Goal: Task Accomplishment & Management: Complete application form

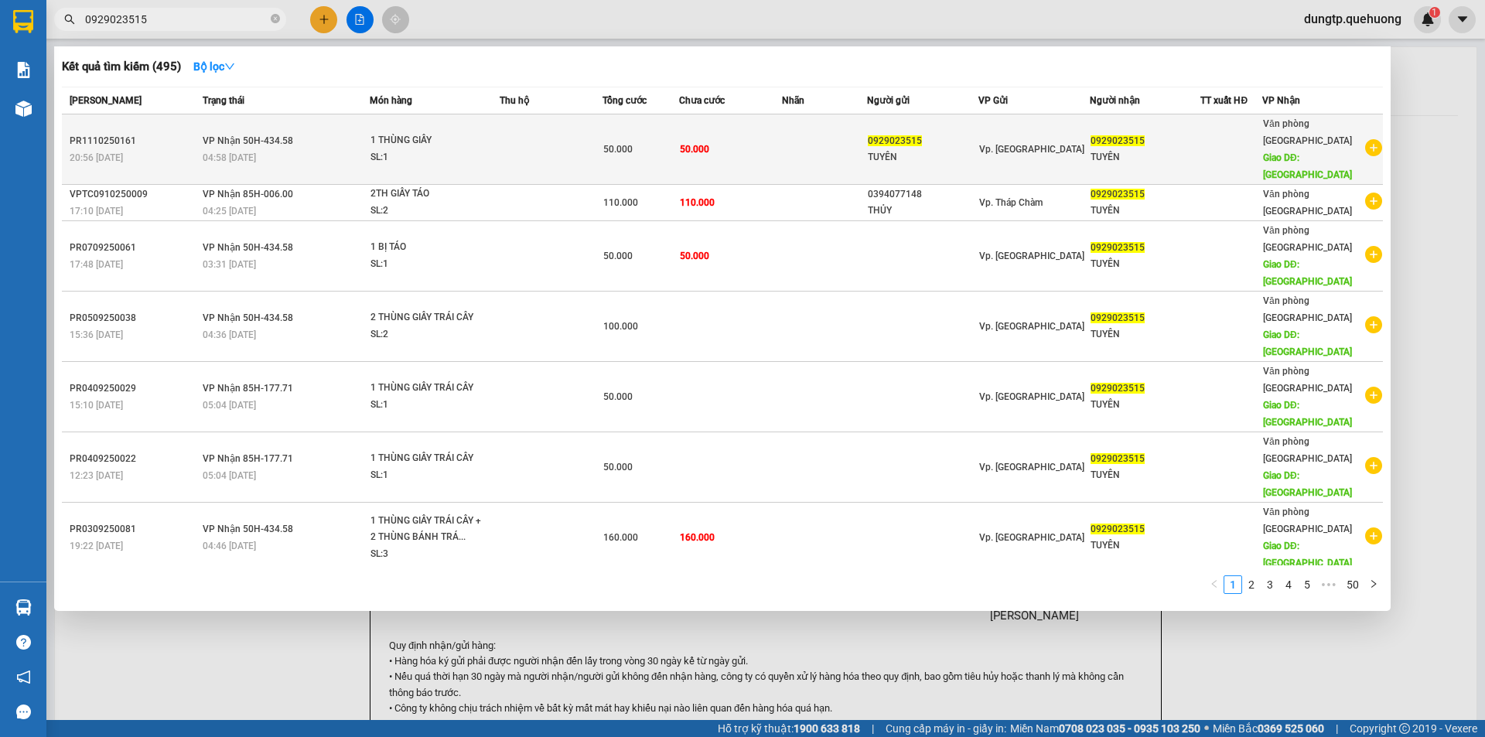
type input "0929023515"
click at [664, 141] on div "50.000" at bounding box center [640, 149] width 75 height 17
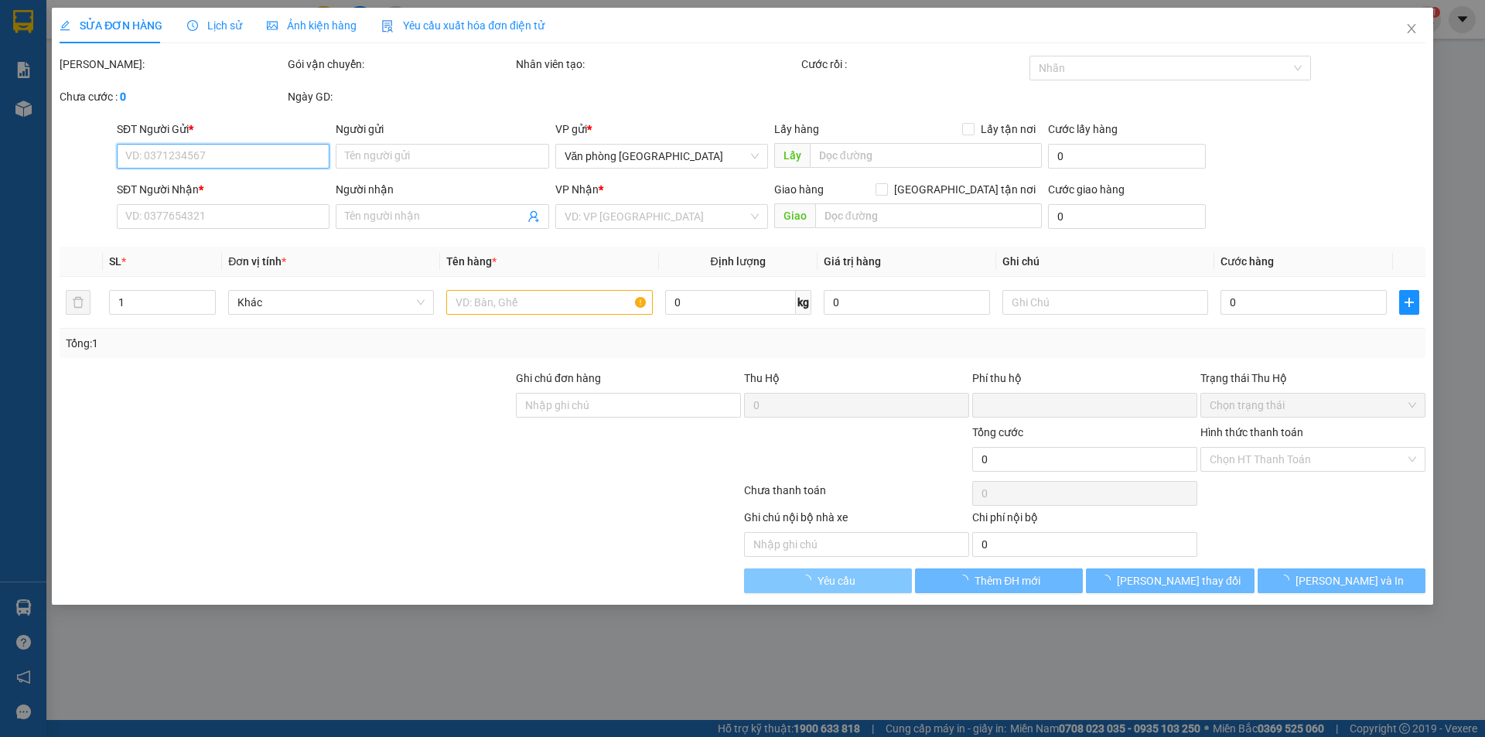
type input "0929023515"
type input "TUYÊN"
type input "0929023515"
type input "TUYÊN"
type input "TÂN PHÚ"
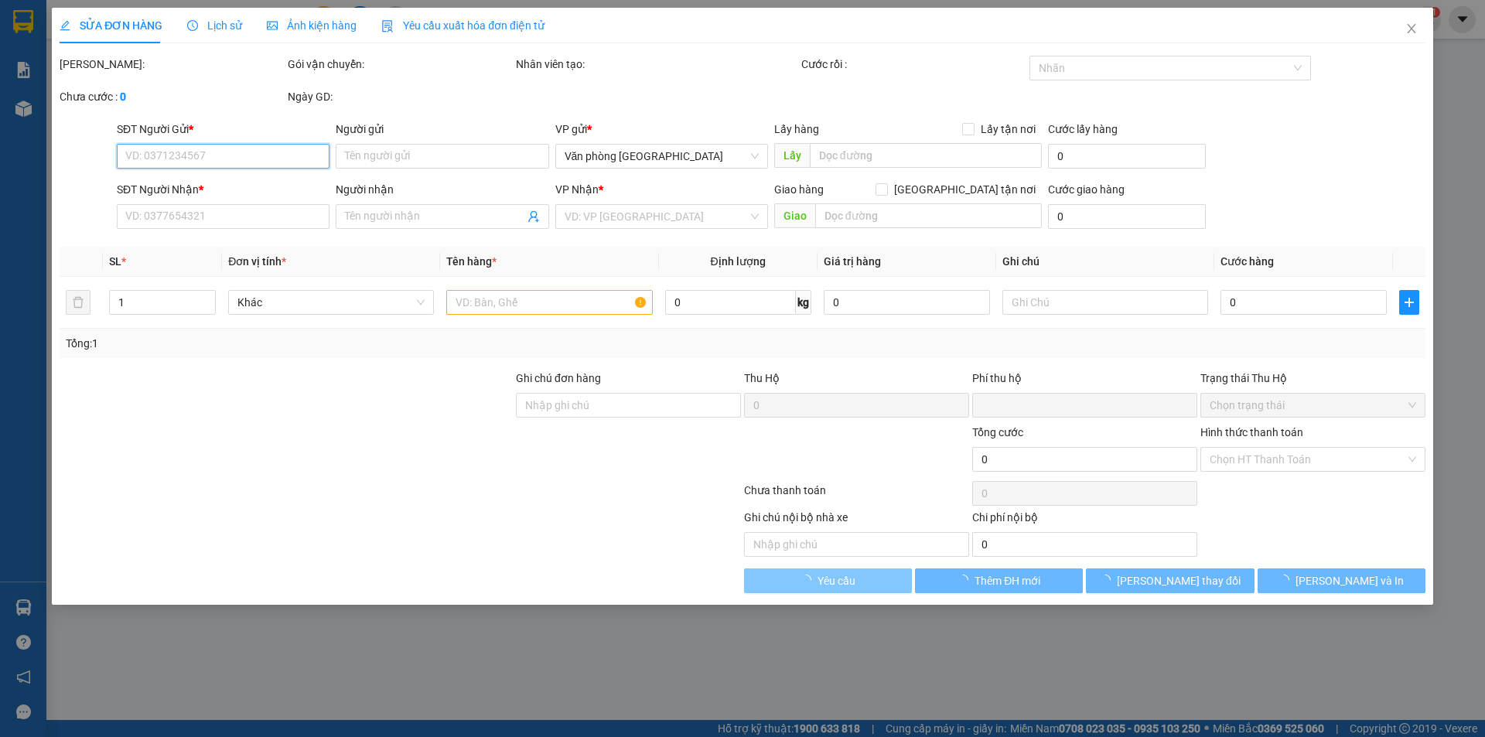
type input "0"
type input "50.000"
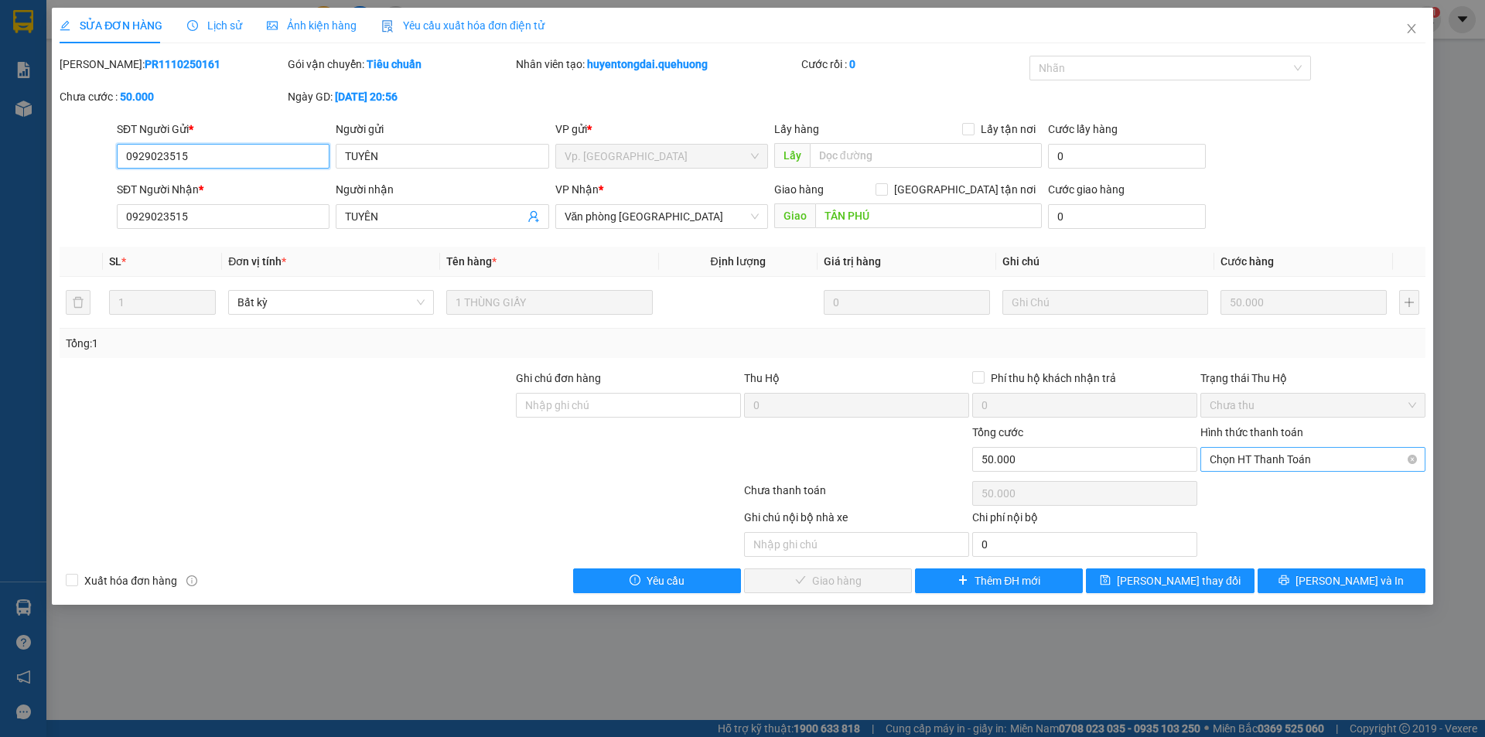
click at [1301, 462] on span "Chọn HT Thanh Toán" at bounding box center [1312, 459] width 206 height 23
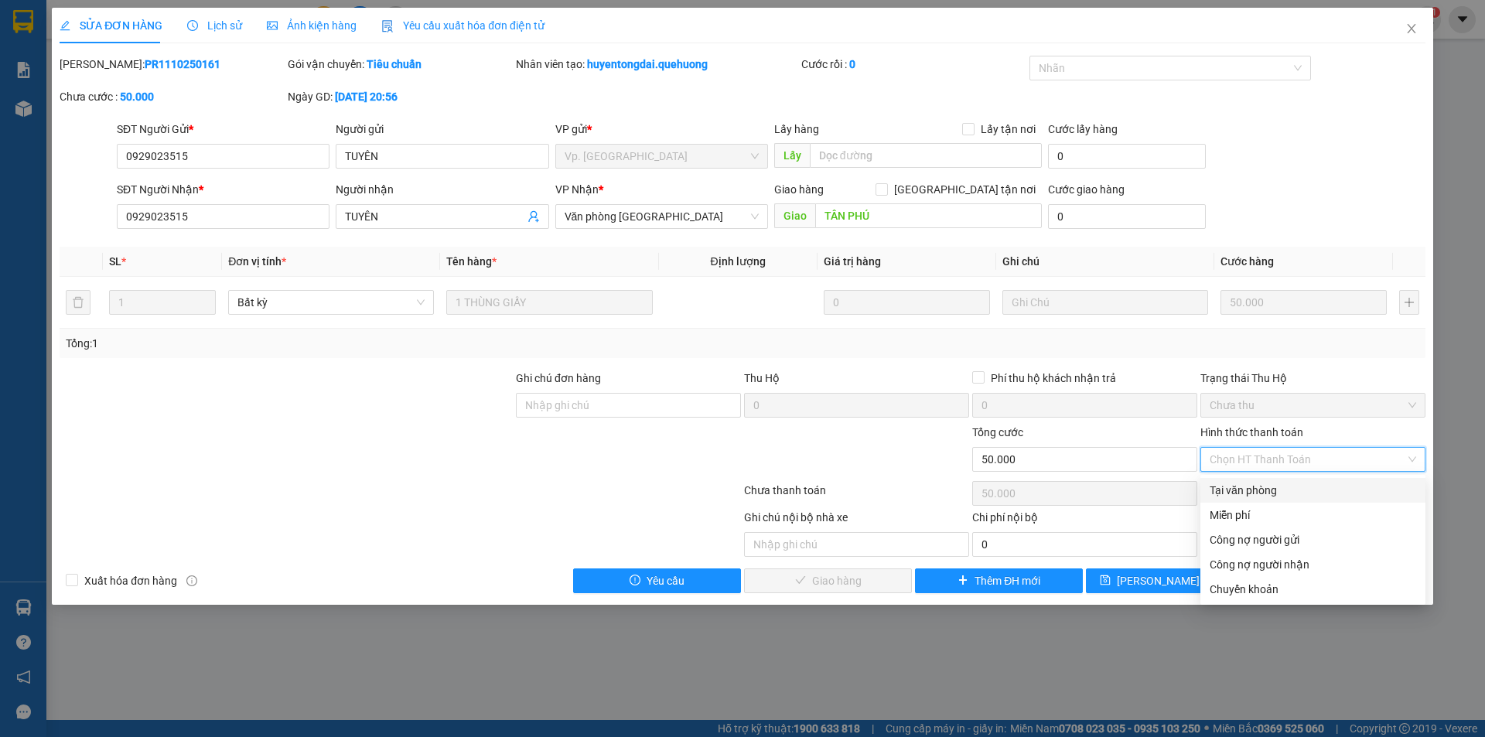
click at [1271, 494] on div "Tại văn phòng" at bounding box center [1312, 490] width 206 height 17
type input "0"
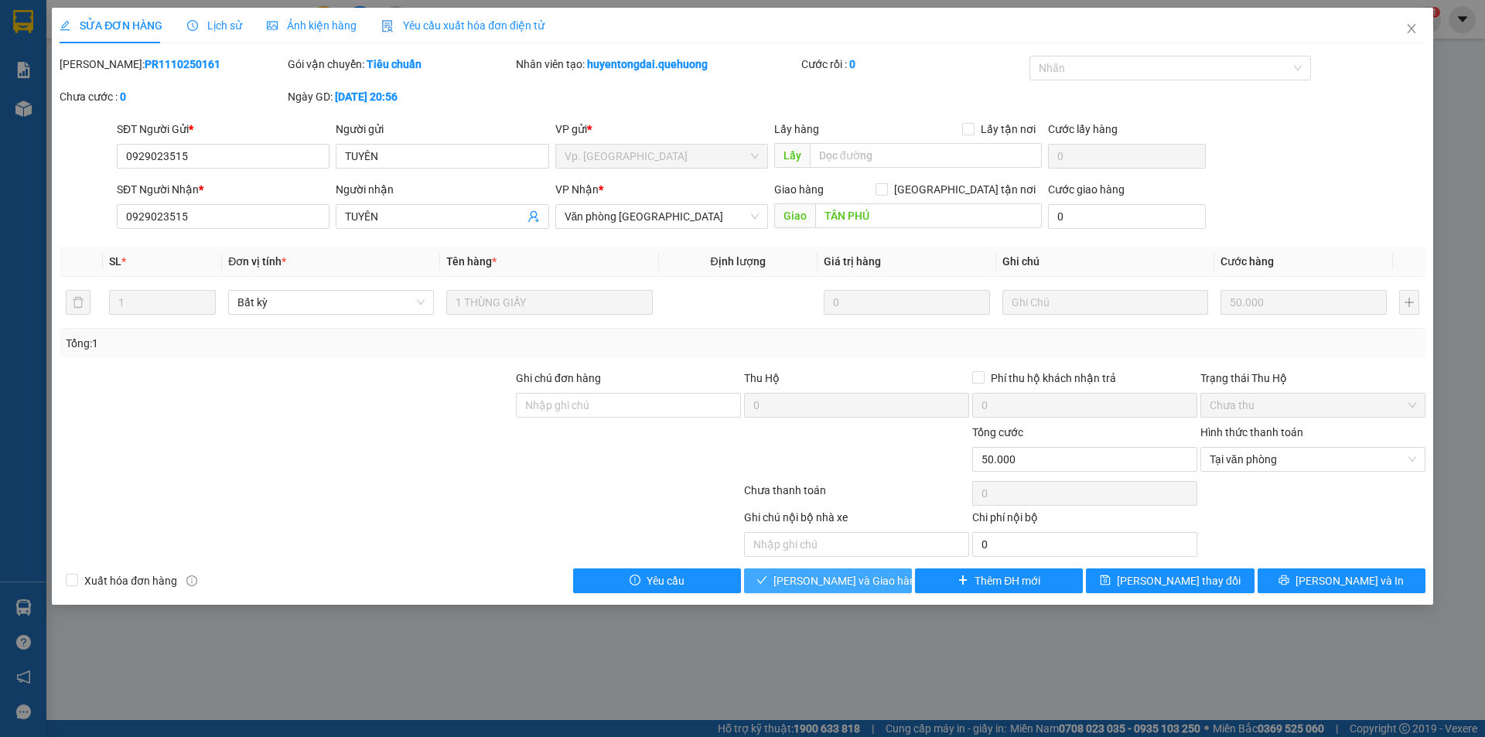
click at [820, 584] on span "[PERSON_NAME] và Giao hàng" at bounding box center [847, 580] width 148 height 17
